Goal: Information Seeking & Learning: Learn about a topic

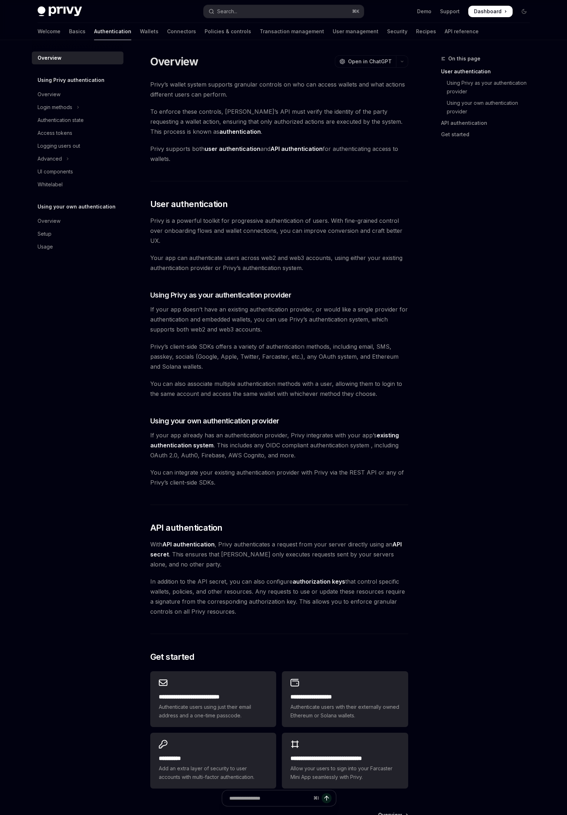
type textarea "*"
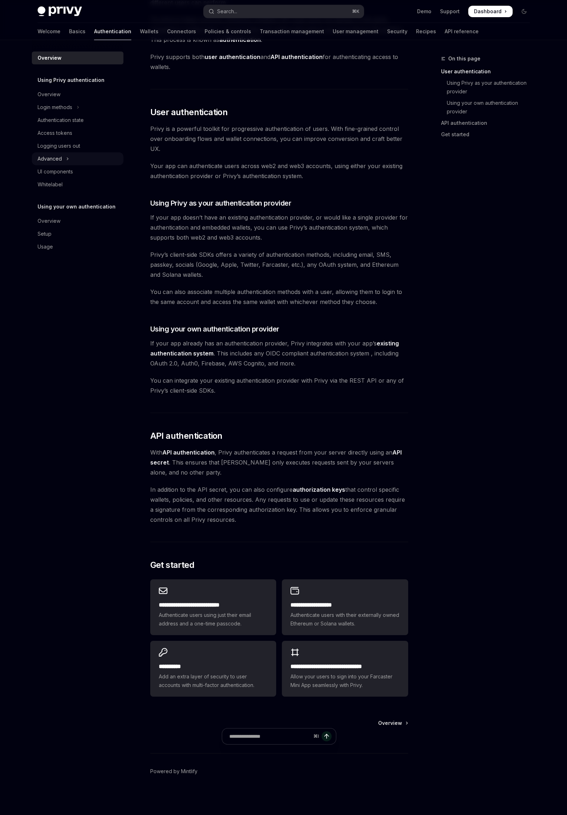
click at [63, 158] on button "Advanced" at bounding box center [78, 158] width 92 height 13
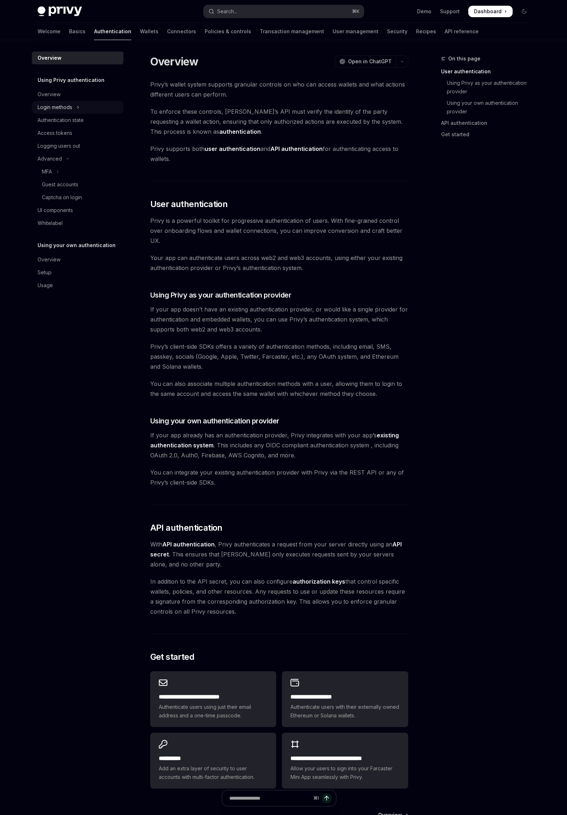
click at [48, 107] on div "Login methods" at bounding box center [55, 107] width 35 height 9
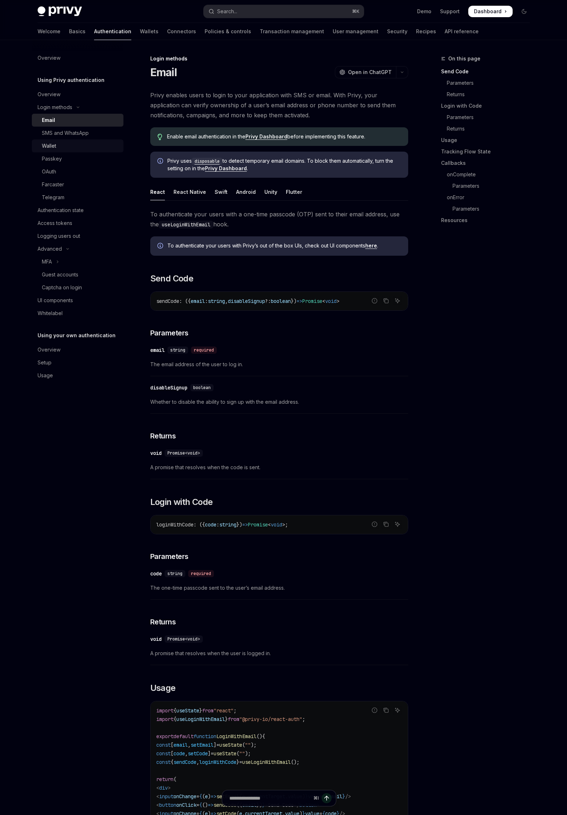
click at [45, 147] on div "Wallet" at bounding box center [49, 146] width 14 height 9
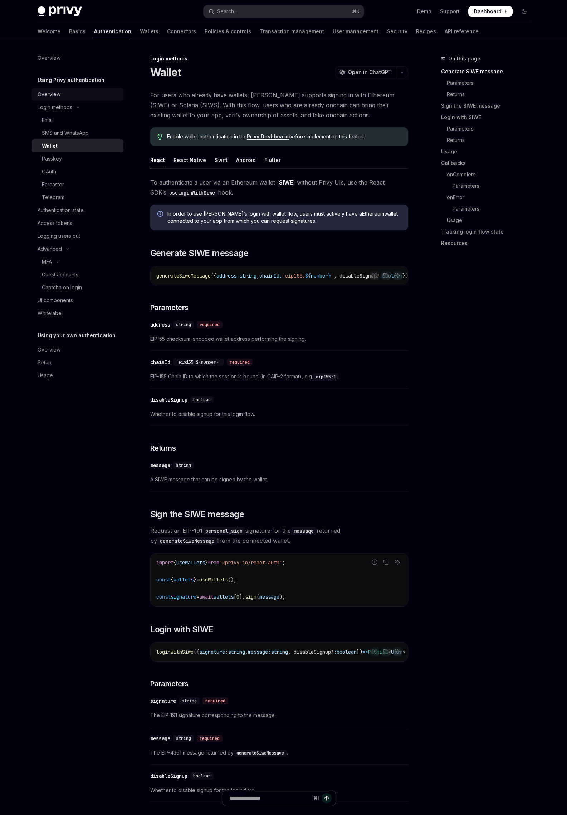
click at [46, 96] on div "Overview" at bounding box center [49, 94] width 23 height 9
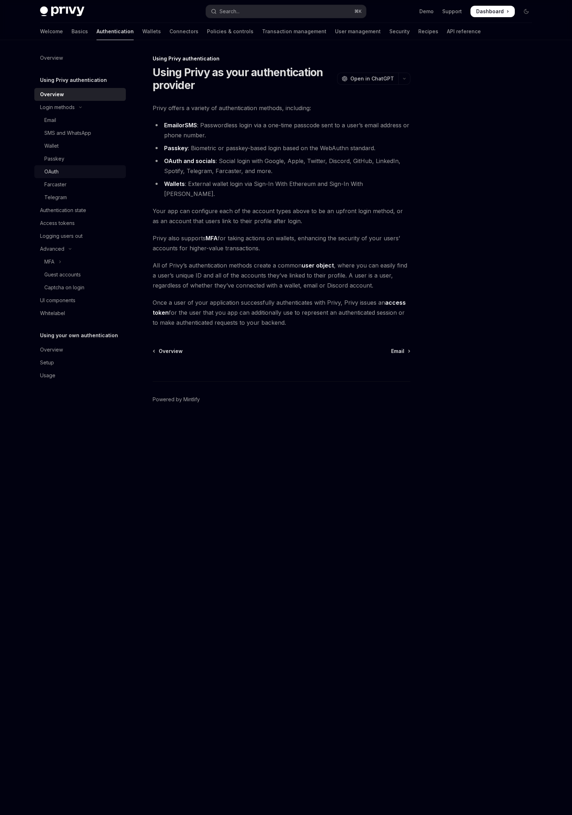
click at [78, 170] on div "OAuth" at bounding box center [82, 171] width 77 height 9
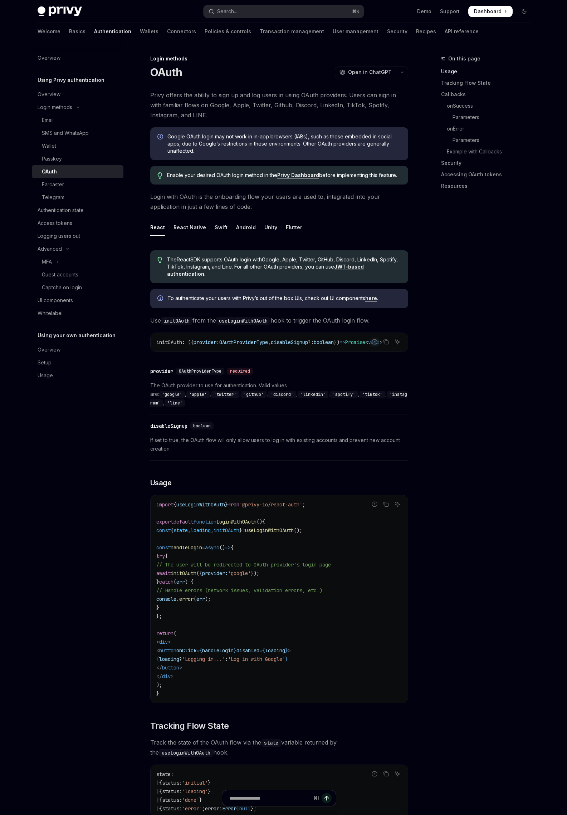
type textarea "*"
